Goal: Task Accomplishment & Management: Use online tool/utility

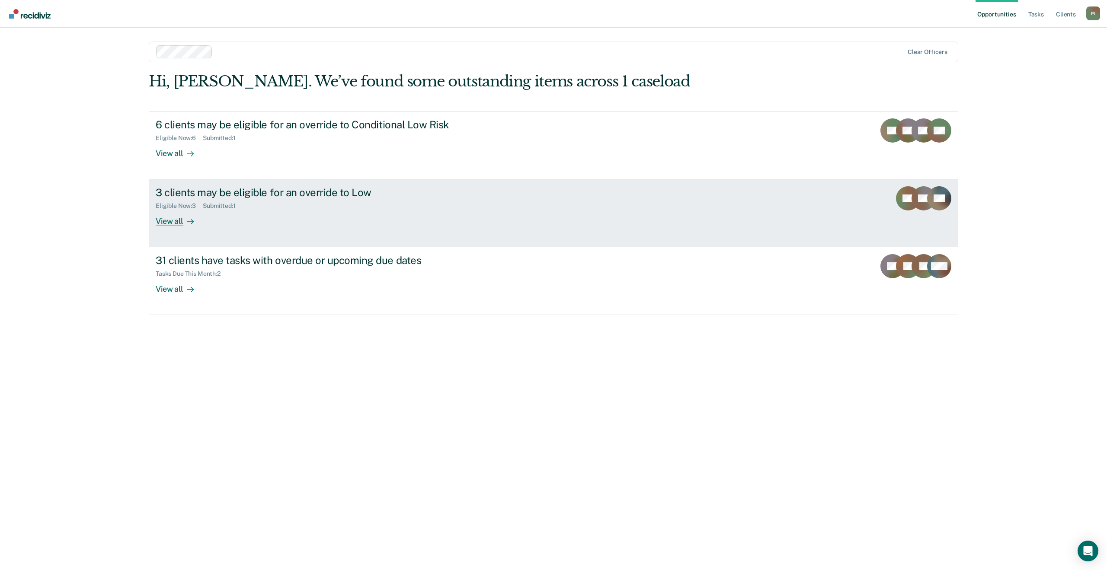
click at [462, 207] on div "3 clients may be eligible for an override to Low Eligible Now : 3 Submitted : 1…" at bounding box center [318, 206] width 324 height 40
